Goal: Navigation & Orientation: Find specific page/section

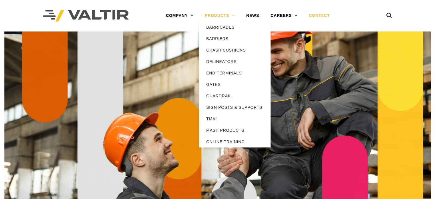
click at [222, 16] on link "PRODUCTS" at bounding box center [220, 15] width 42 height 11
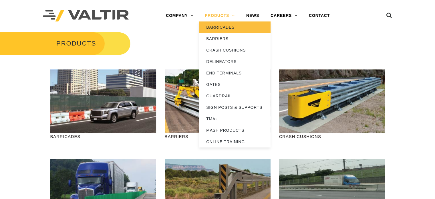
click at [222, 25] on link "BARRICADES" at bounding box center [235, 26] width 72 height 11
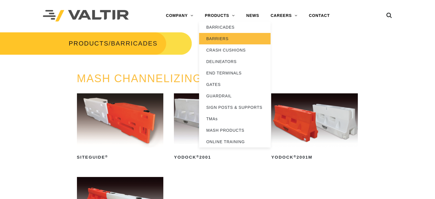
click at [220, 40] on link "BARRIERS" at bounding box center [235, 38] width 72 height 11
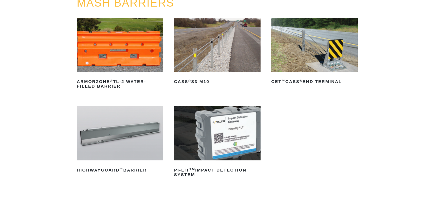
scroll to position [77, 0]
